Goal: Information Seeking & Learning: Learn about a topic

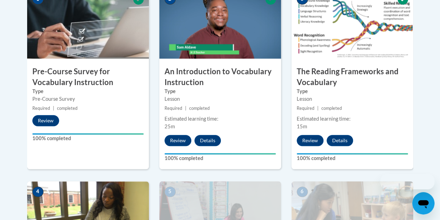
scroll to position [256, 0]
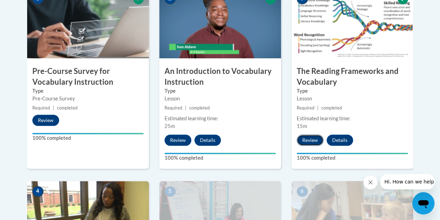
click at [312, 138] on button "Review" at bounding box center [310, 139] width 27 height 11
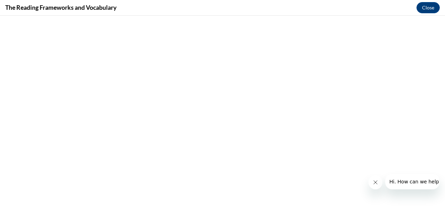
click at [429, 14] on div "The Reading Frameworks and Vocabulary Close" at bounding box center [222, 8] width 445 height 16
click at [428, 10] on button "Close" at bounding box center [428, 7] width 23 height 11
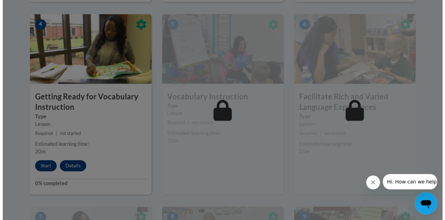
scroll to position [422, 0]
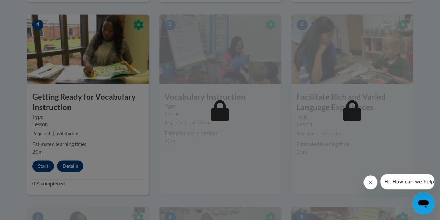
click at [37, 169] on div at bounding box center [220, 110] width 440 height 220
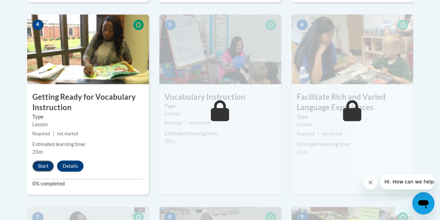
click at [39, 167] on button "Start" at bounding box center [43, 165] width 22 height 11
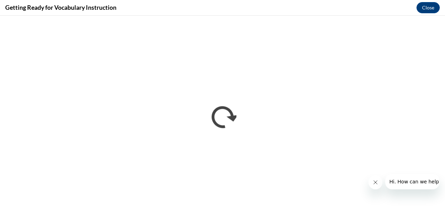
scroll to position [0, 0]
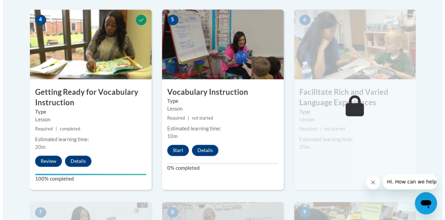
scroll to position [427, 0]
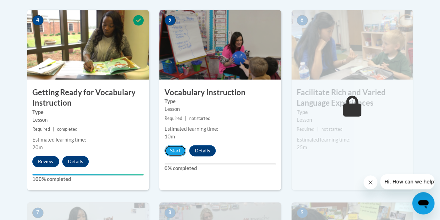
click at [171, 150] on button "Start" at bounding box center [176, 150] width 22 height 11
